Goal: Navigation & Orientation: Understand site structure

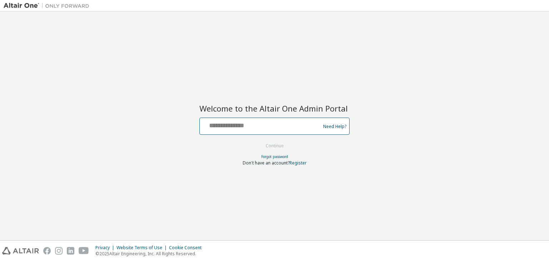
click at [227, 128] on input "text" at bounding box center [261, 124] width 117 height 10
type input "**********"
click at [269, 149] on button "Continue" at bounding box center [274, 145] width 33 height 11
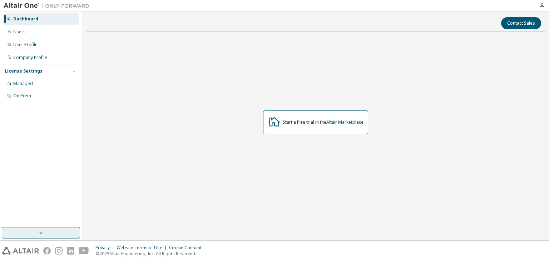
click at [23, 228] on button "button" at bounding box center [41, 232] width 78 height 11
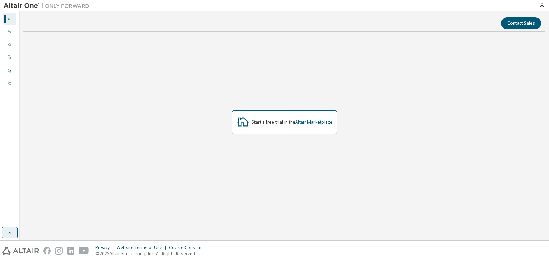
click at [3, 229] on button "button" at bounding box center [10, 232] width 16 height 11
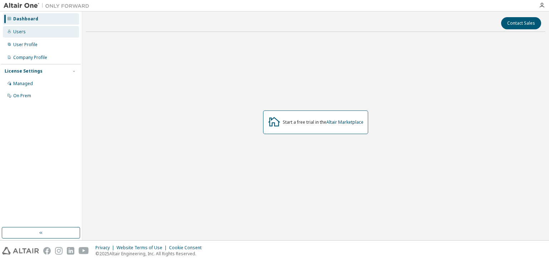
click at [23, 33] on div "Users" at bounding box center [19, 32] width 13 height 6
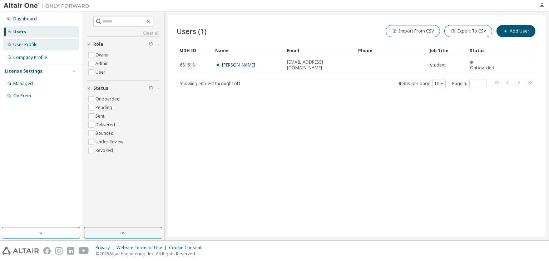
click at [32, 42] on div "User Profile" at bounding box center [25, 45] width 24 height 6
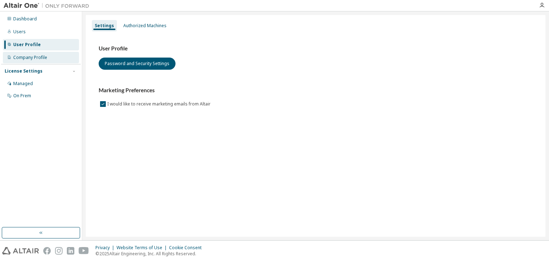
click at [34, 53] on div "Company Profile" at bounding box center [41, 57] width 76 height 11
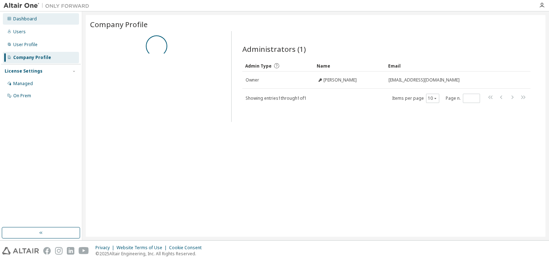
click at [28, 17] on div "Dashboard" at bounding box center [25, 19] width 24 height 6
